Goal: Task Accomplishment & Management: Complete application form

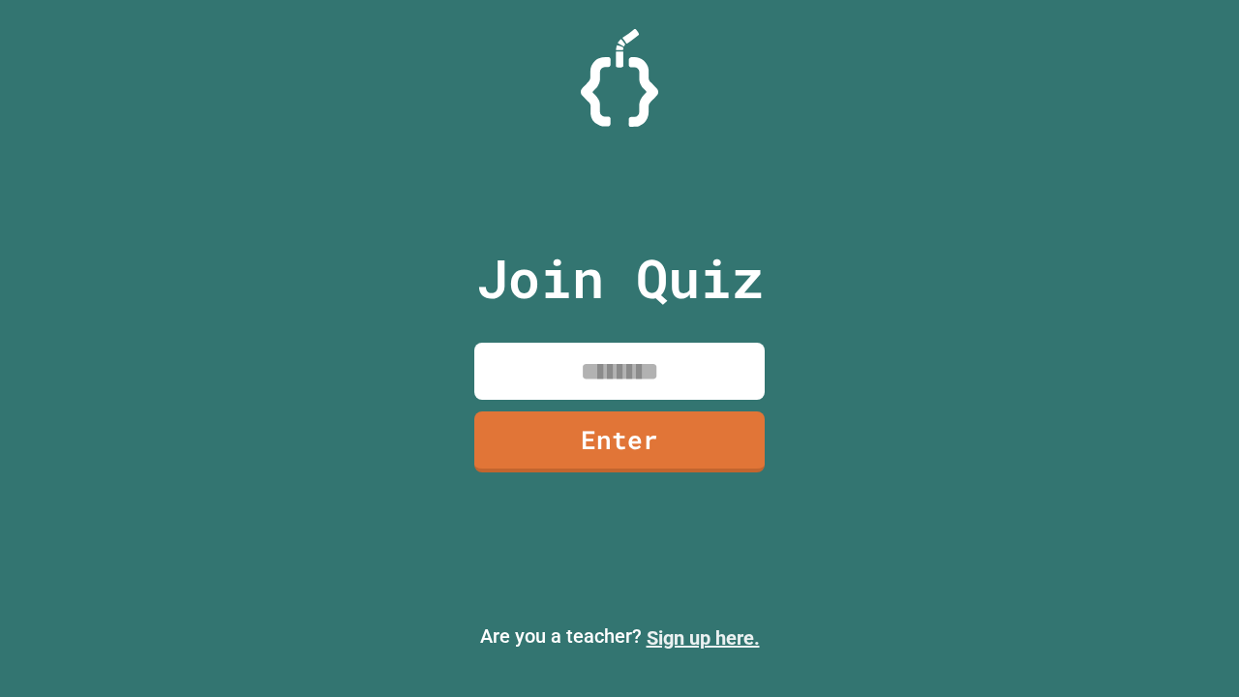
click at [694, 638] on link "Sign up here." at bounding box center [703, 637] width 113 height 23
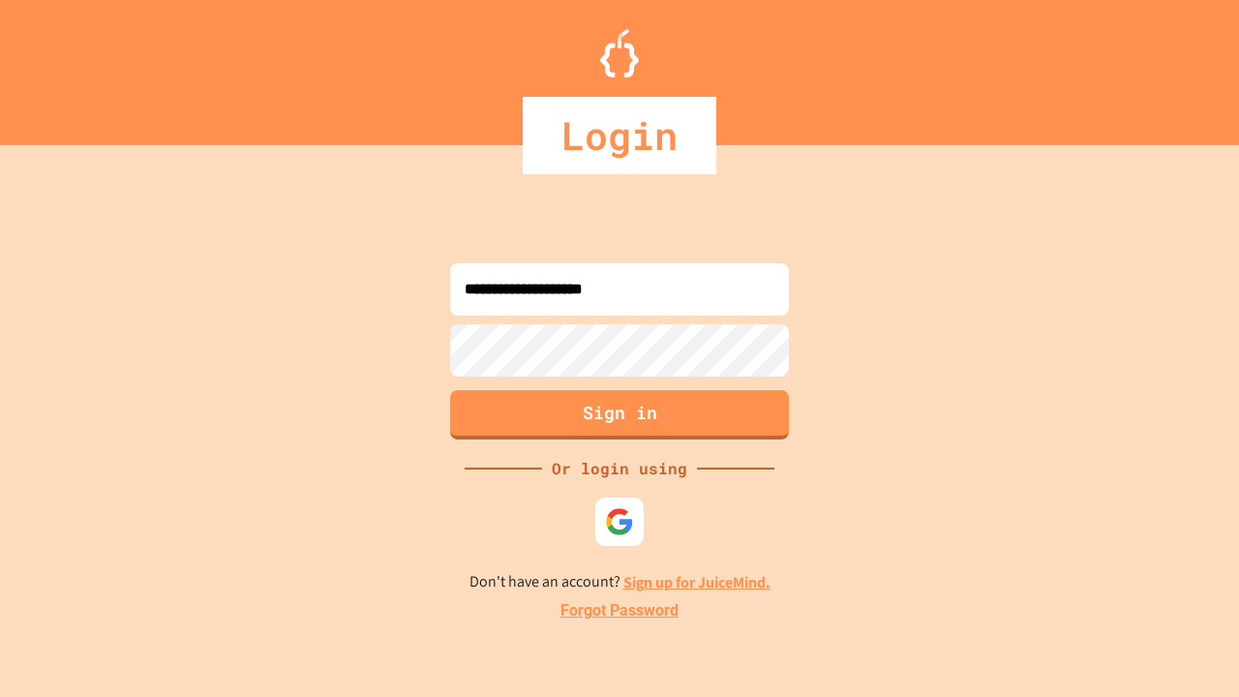
type input "**********"
